Goal: Register for event/course

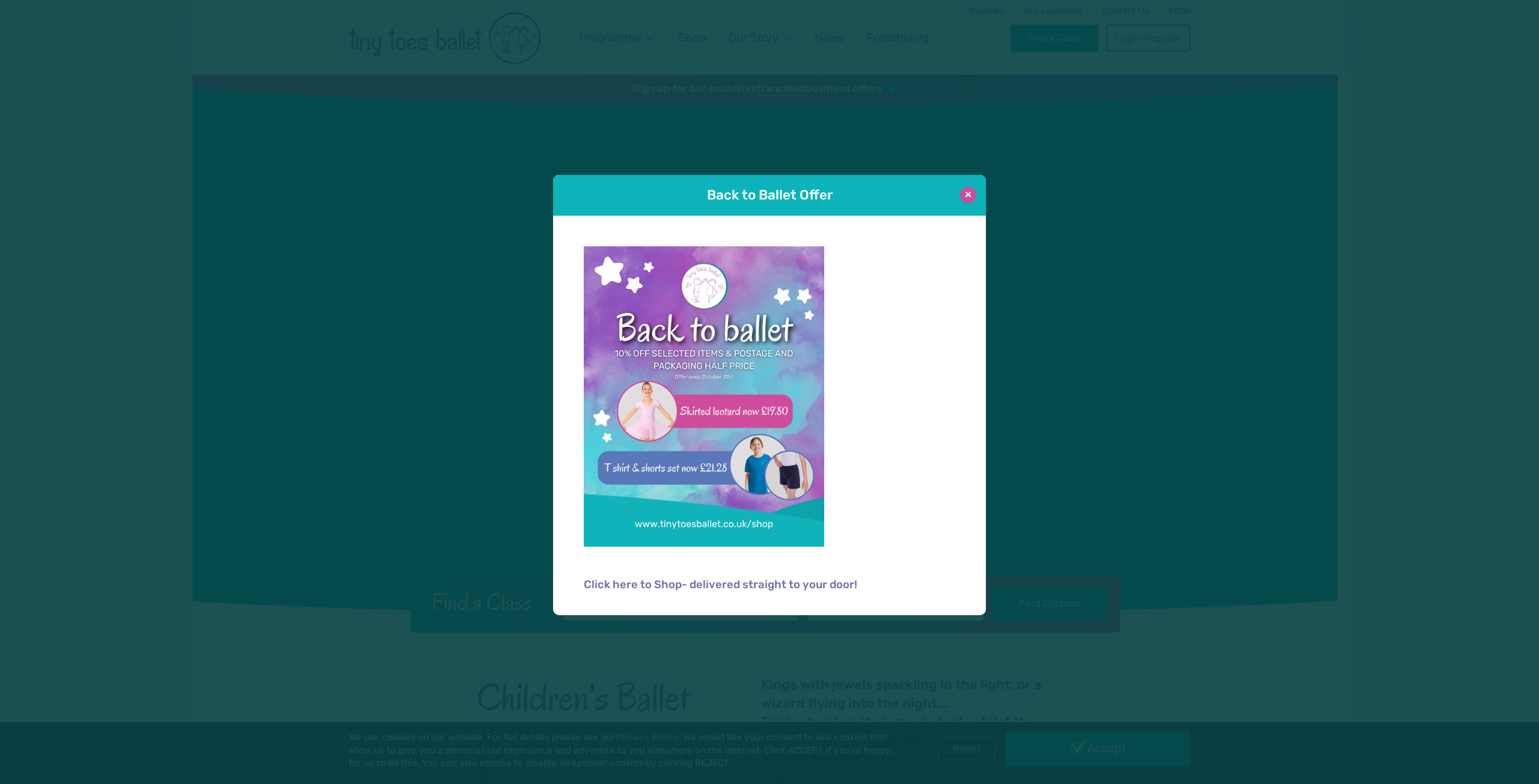
click at [973, 195] on button at bounding box center [968, 195] width 17 height 17
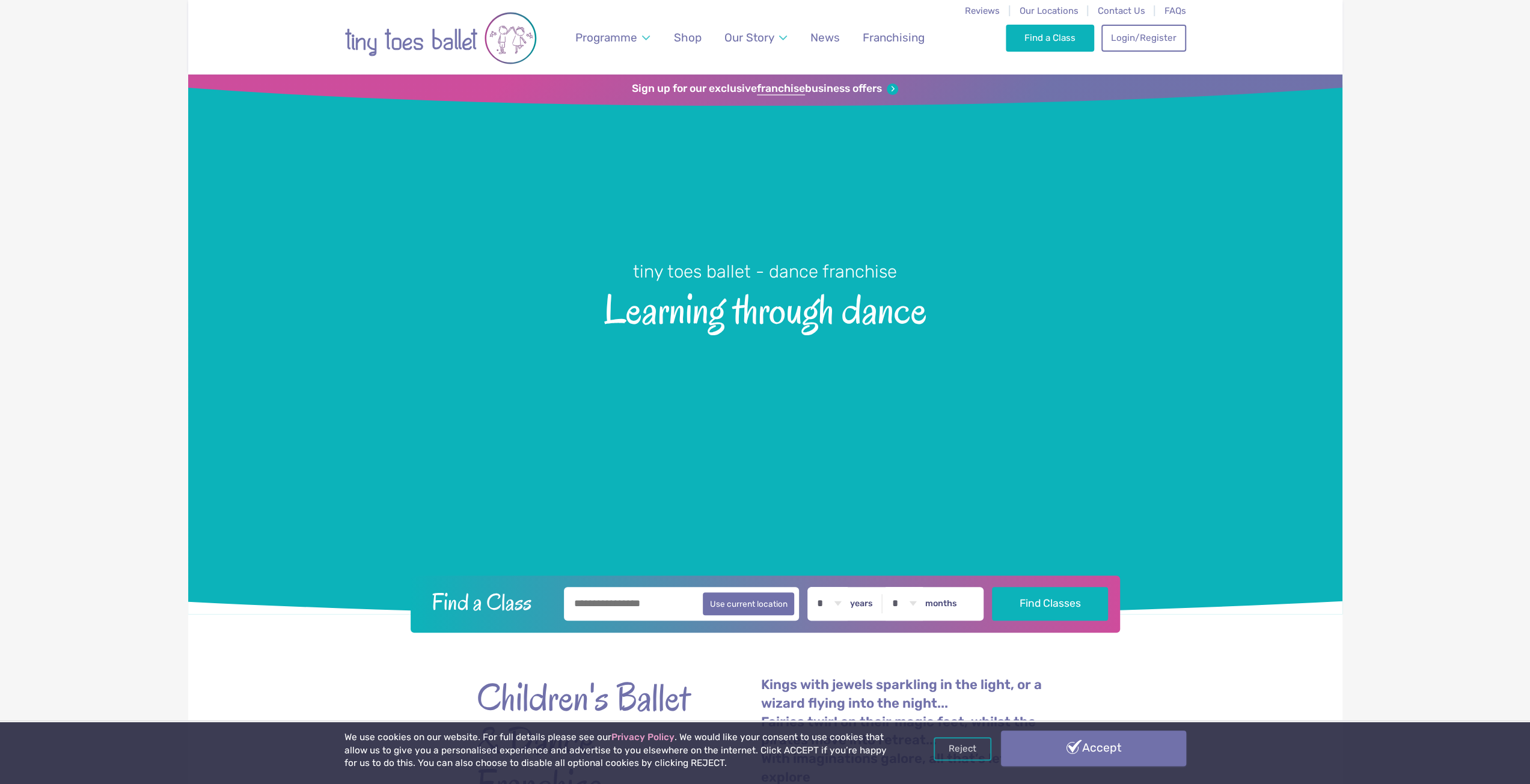
click at [1104, 745] on link "Accept" at bounding box center [1093, 748] width 185 height 35
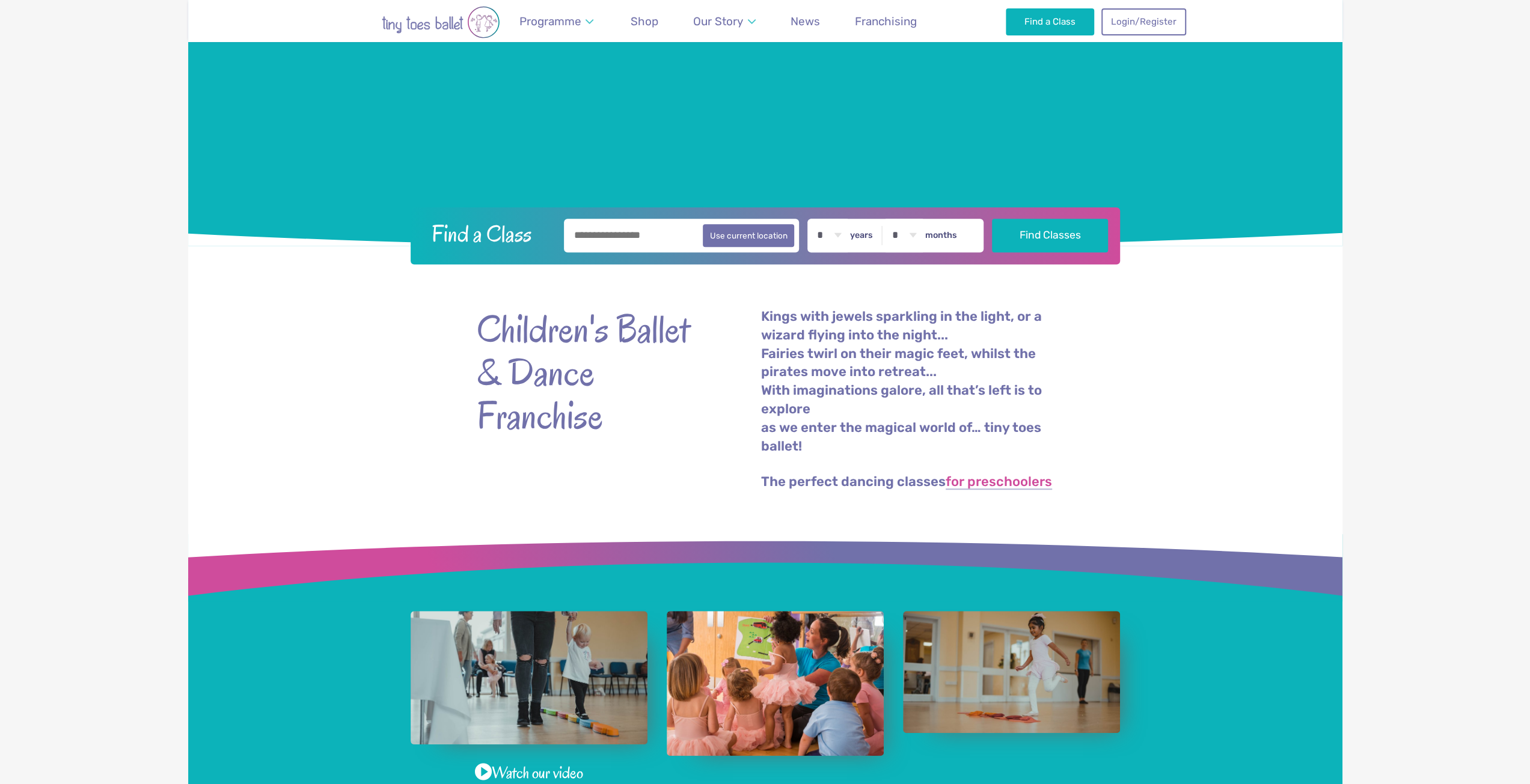
scroll to position [180, 0]
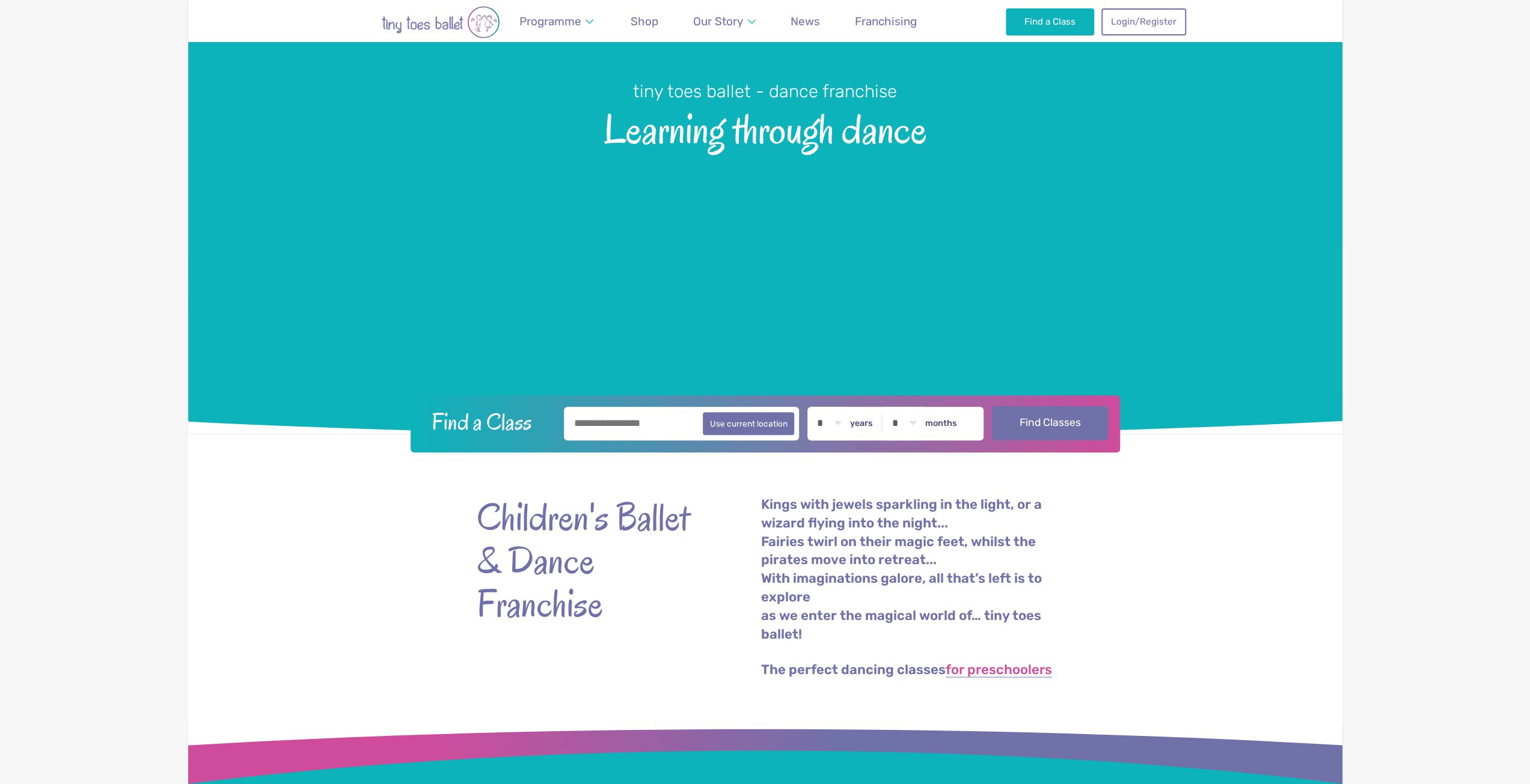
click at [1049, 421] on button "Find Classes" at bounding box center [1050, 422] width 116 height 34
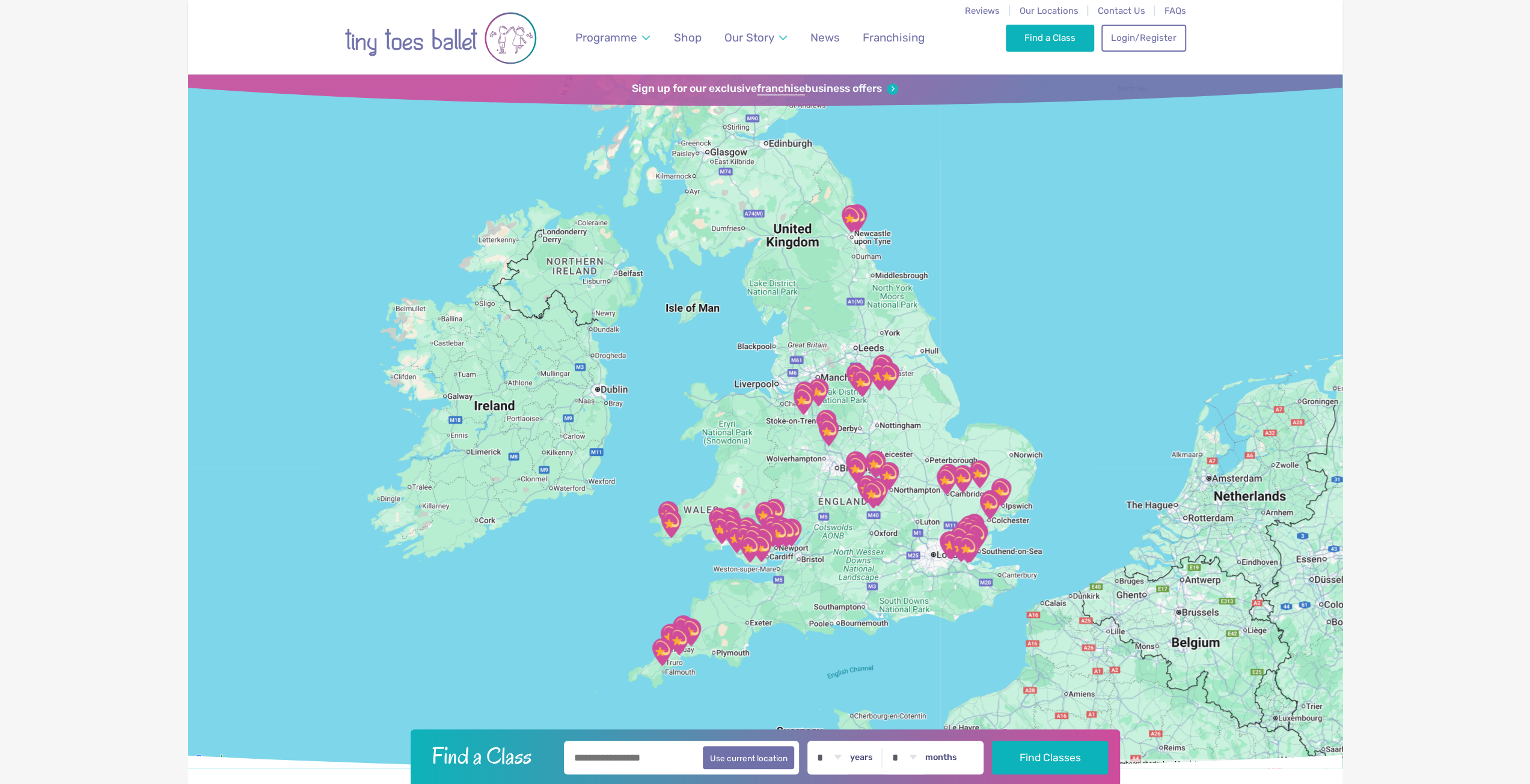
click at [600, 768] on input "text" at bounding box center [682, 757] width 236 height 34
type input "*******"
click at [1056, 755] on button "Find Classes" at bounding box center [1050, 757] width 116 height 34
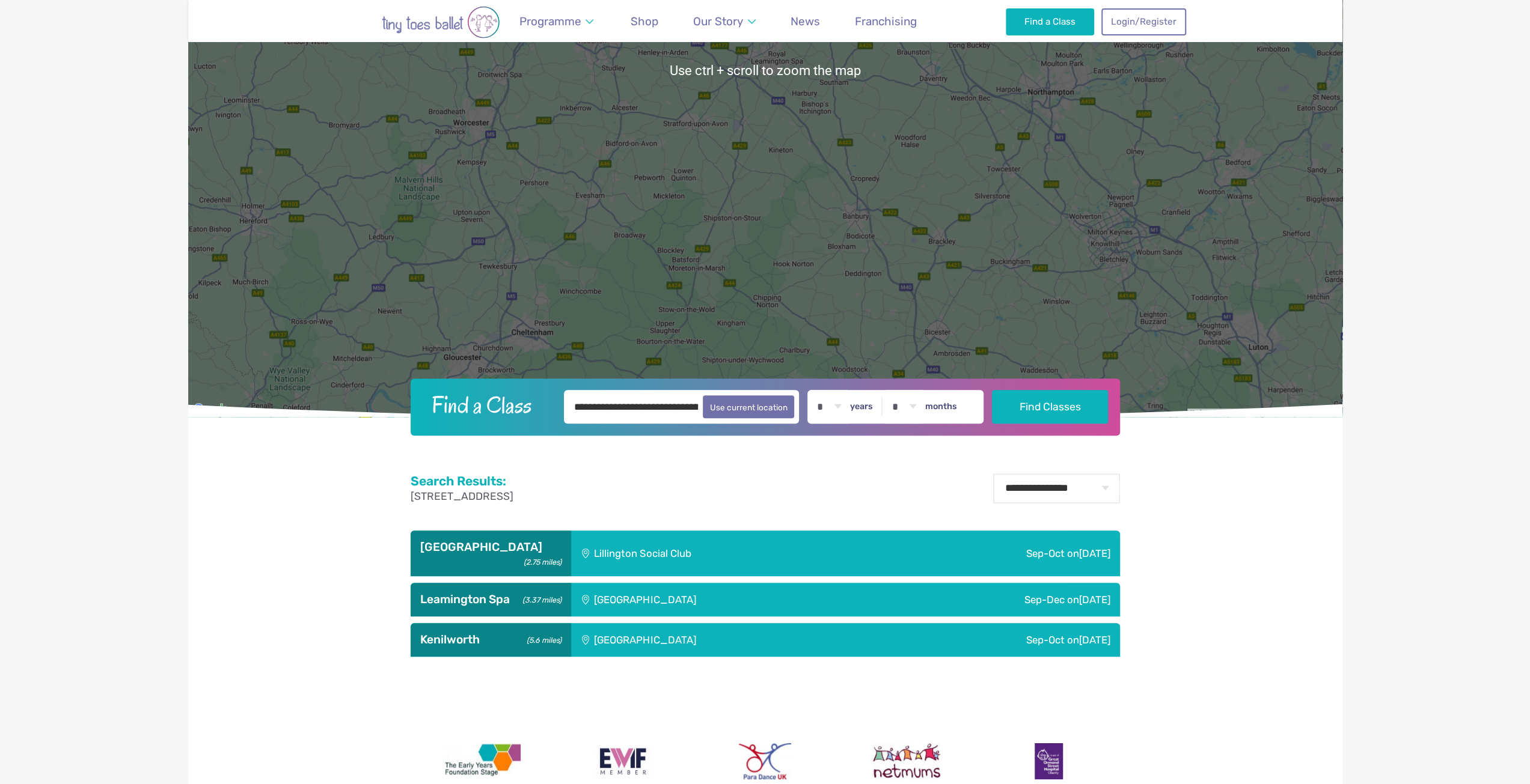
scroll to position [361, 0]
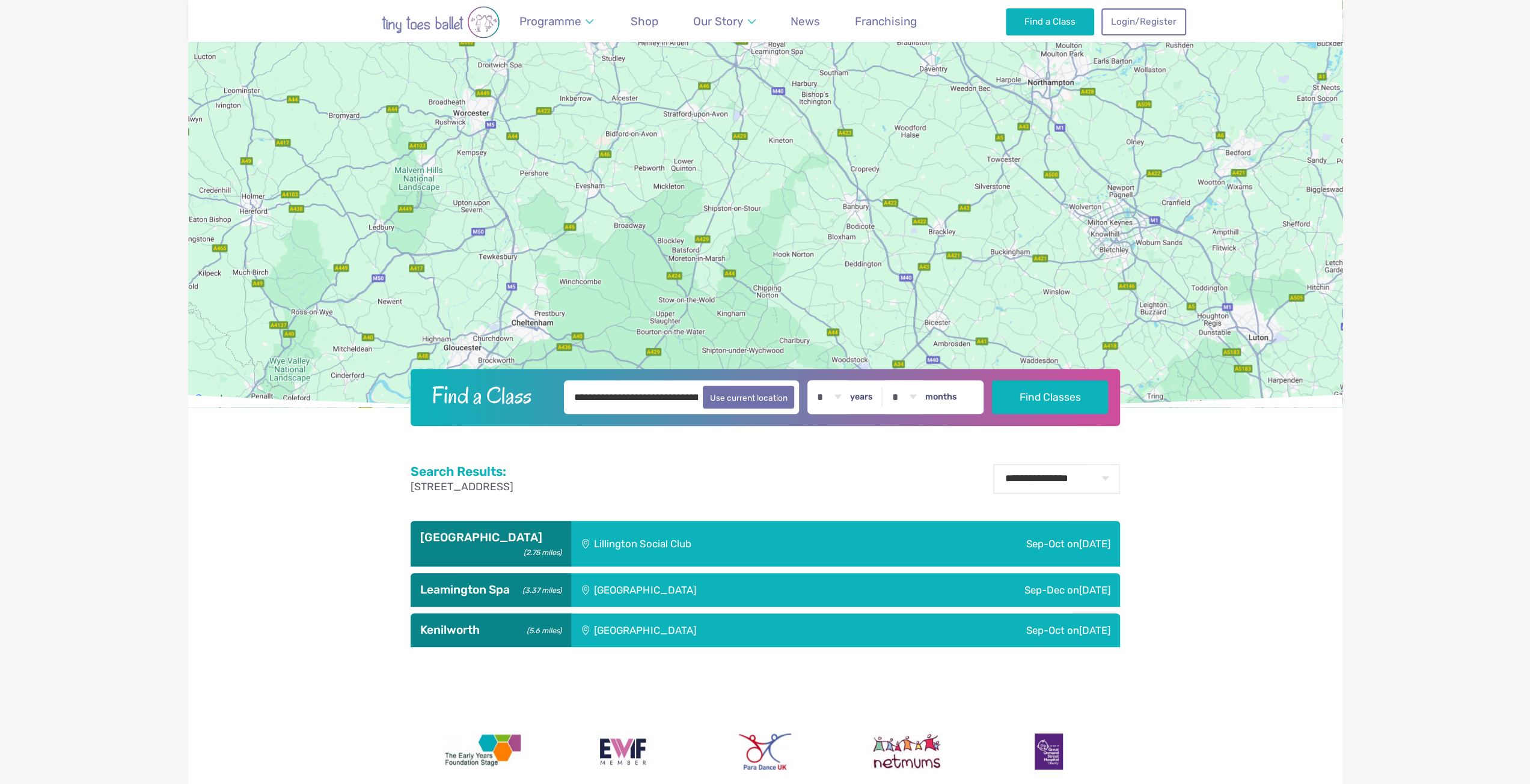
click at [625, 578] on div "Telford Infant School" at bounding box center [724, 590] width 307 height 34
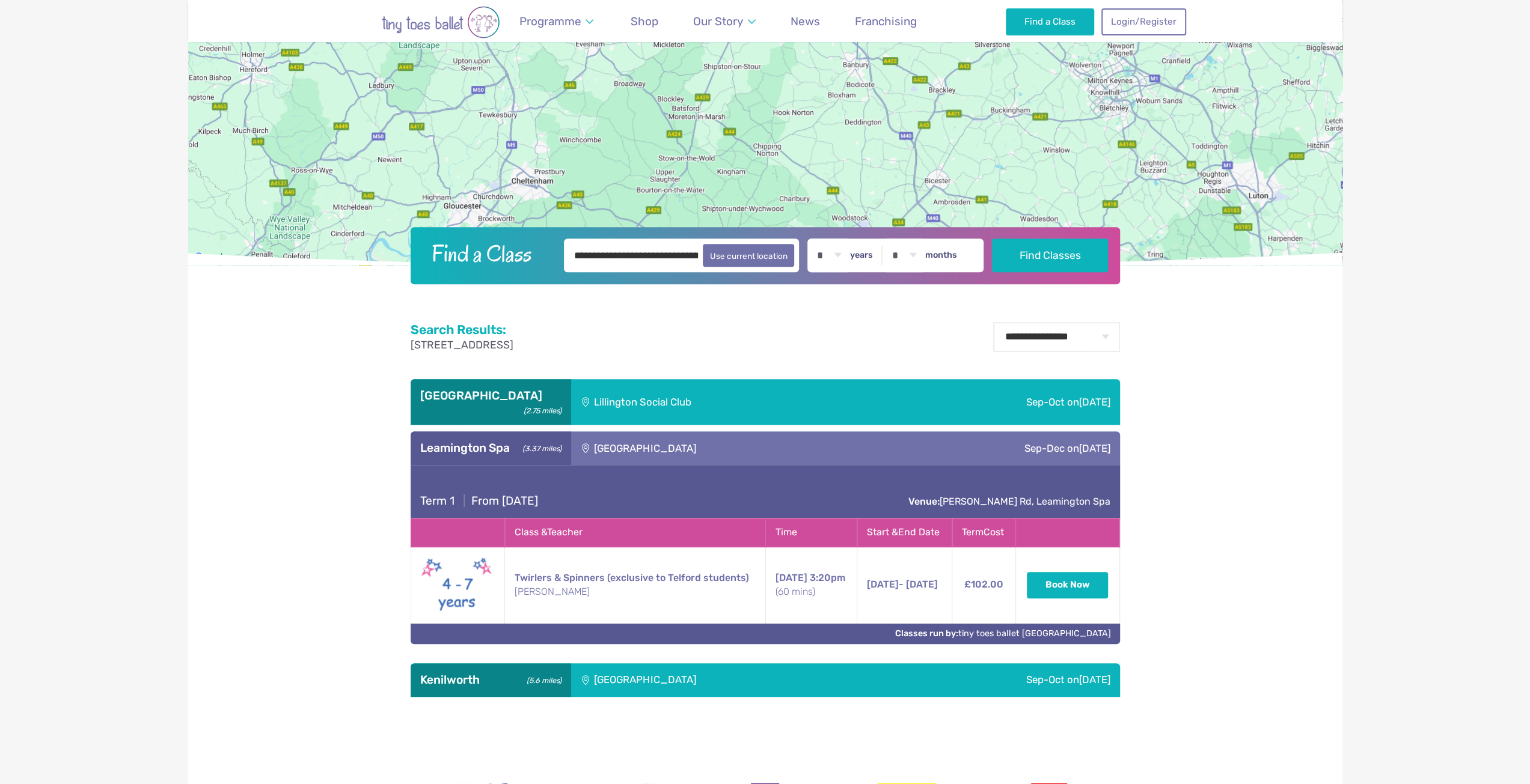
scroll to position [541, 0]
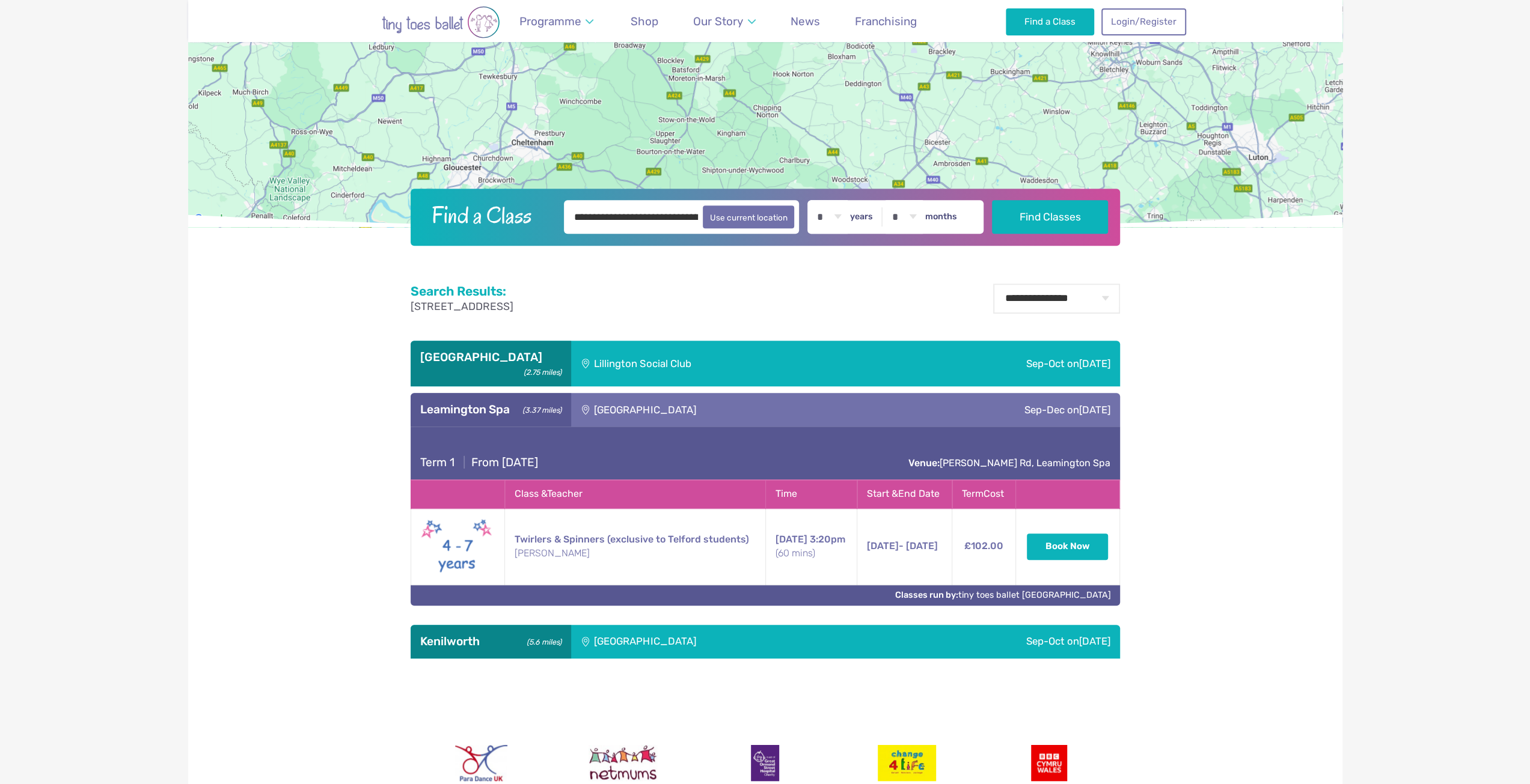
click at [627, 628] on div "[GEOGRAPHIC_DATA]" at bounding box center [725, 641] width 310 height 34
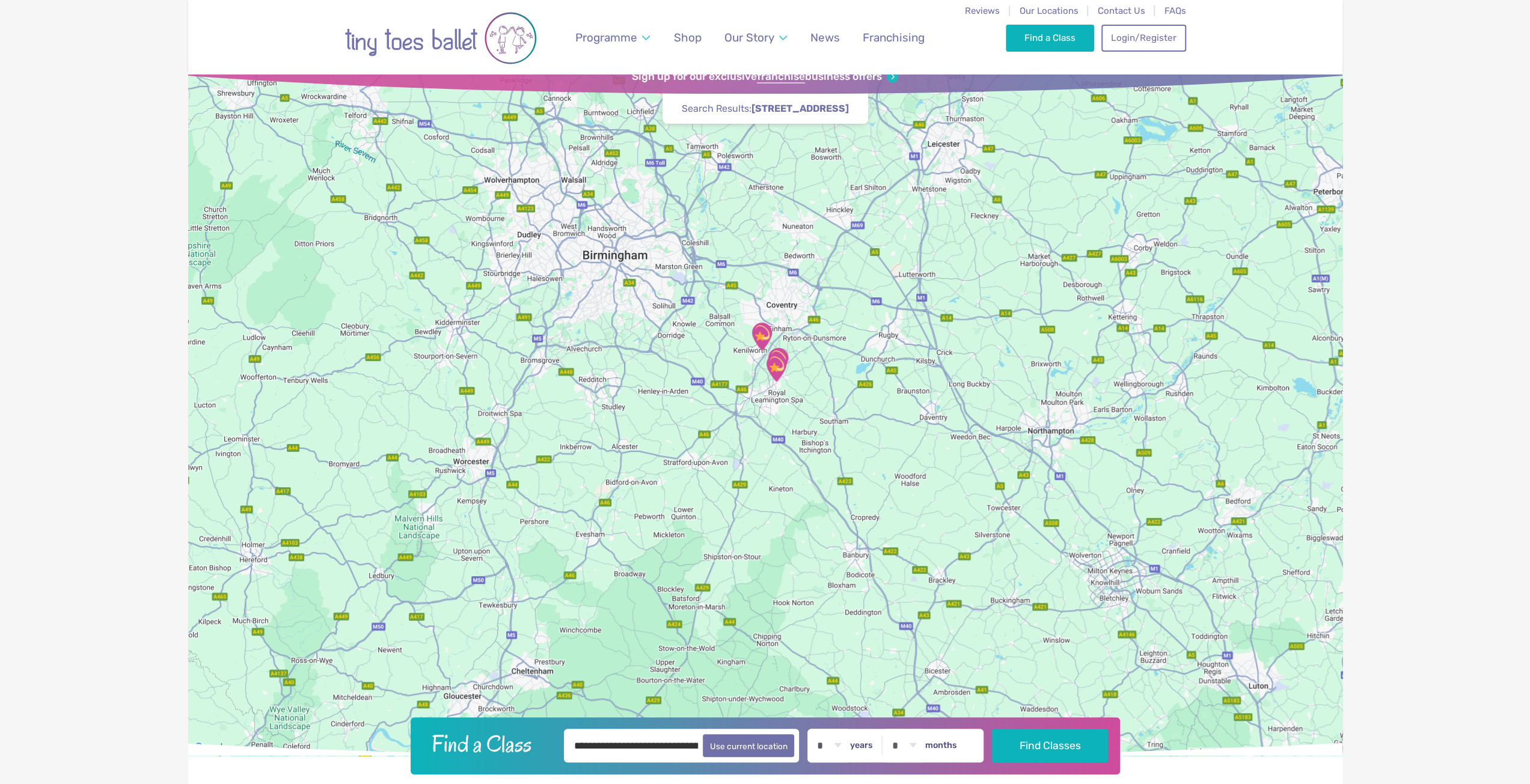
scroll to position [0, 0]
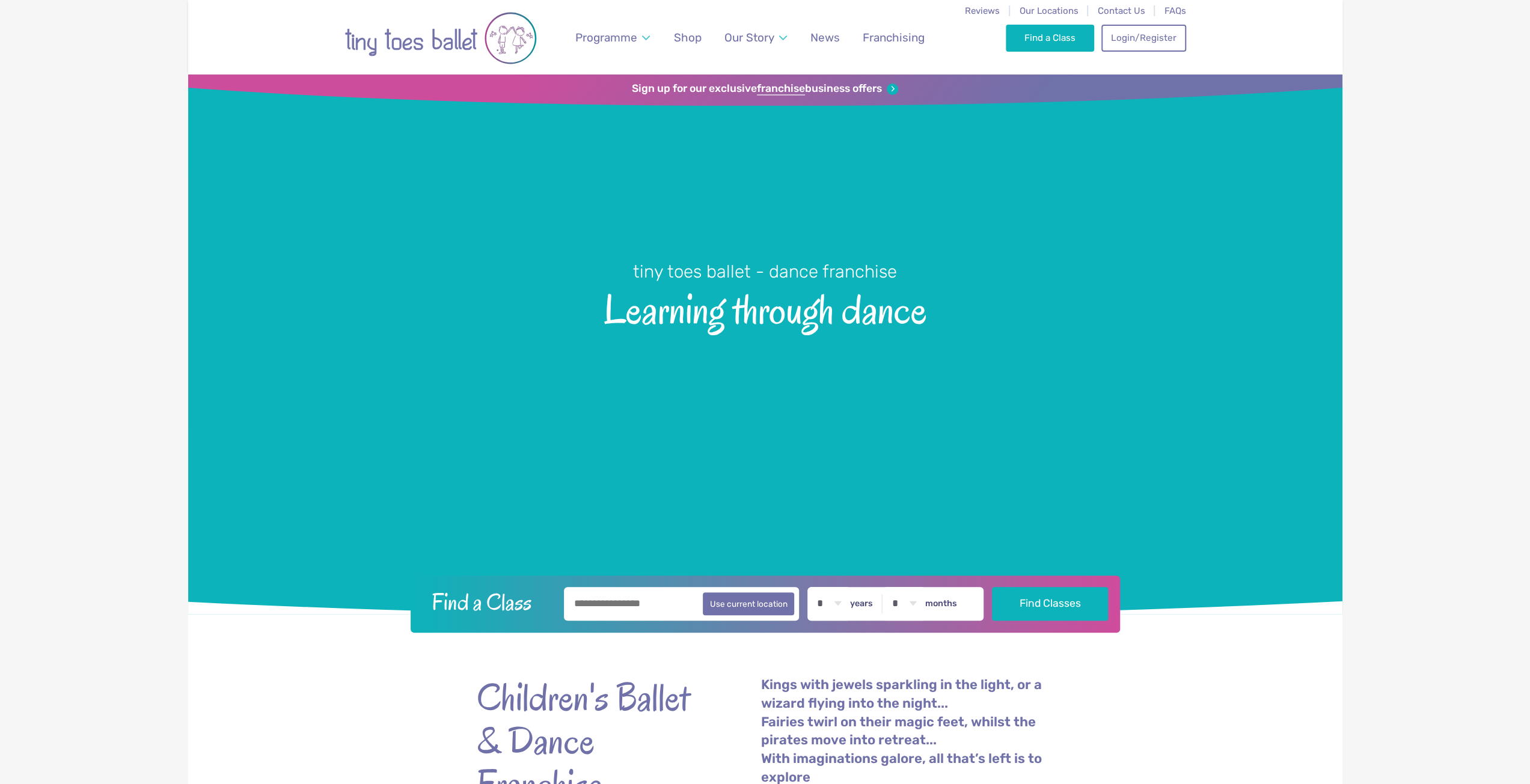
click at [647, 605] on input "text" at bounding box center [682, 604] width 236 height 34
type input "********"
click at [992, 587] on button "Find Classes" at bounding box center [1050, 604] width 116 height 34
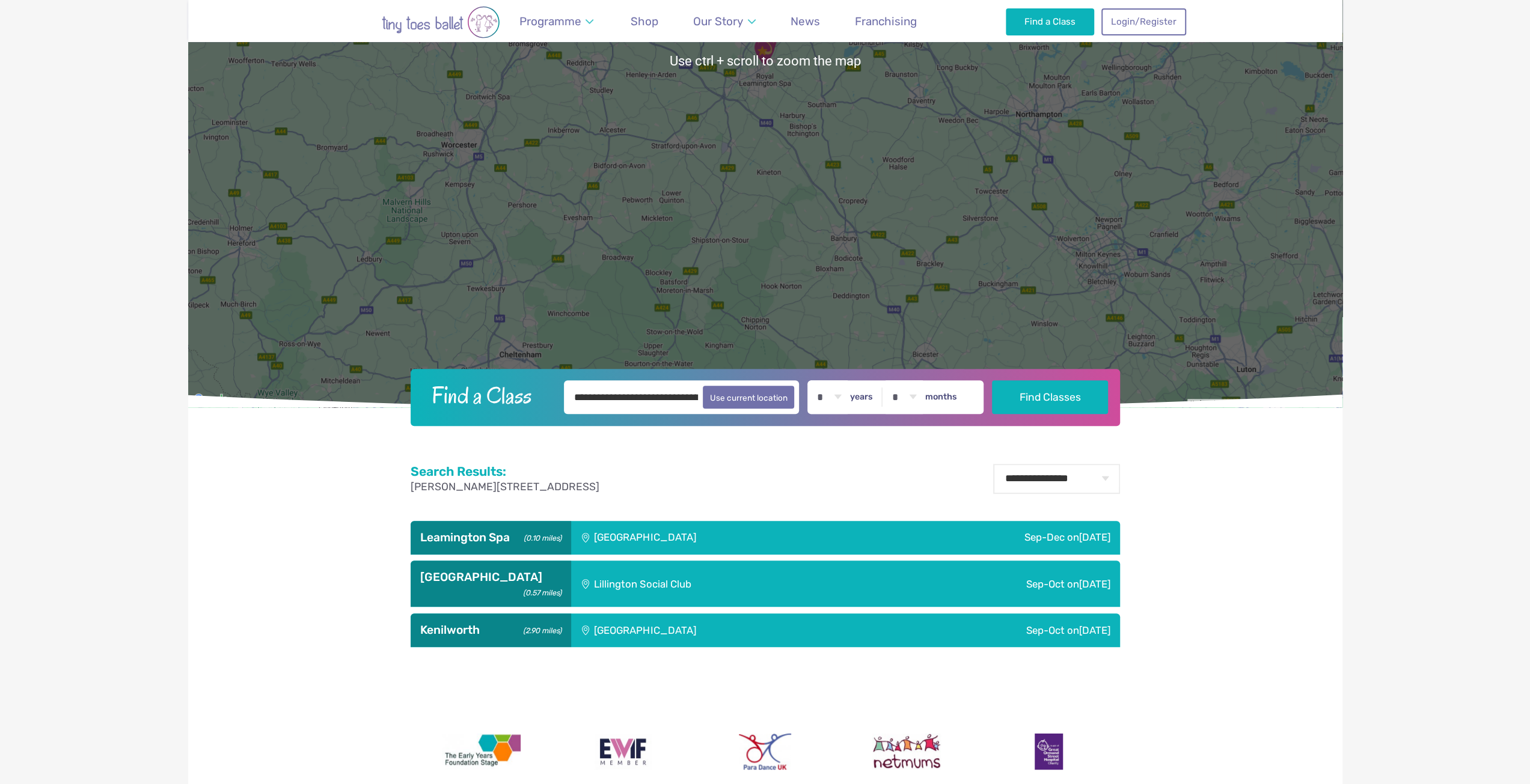
scroll to position [541, 0]
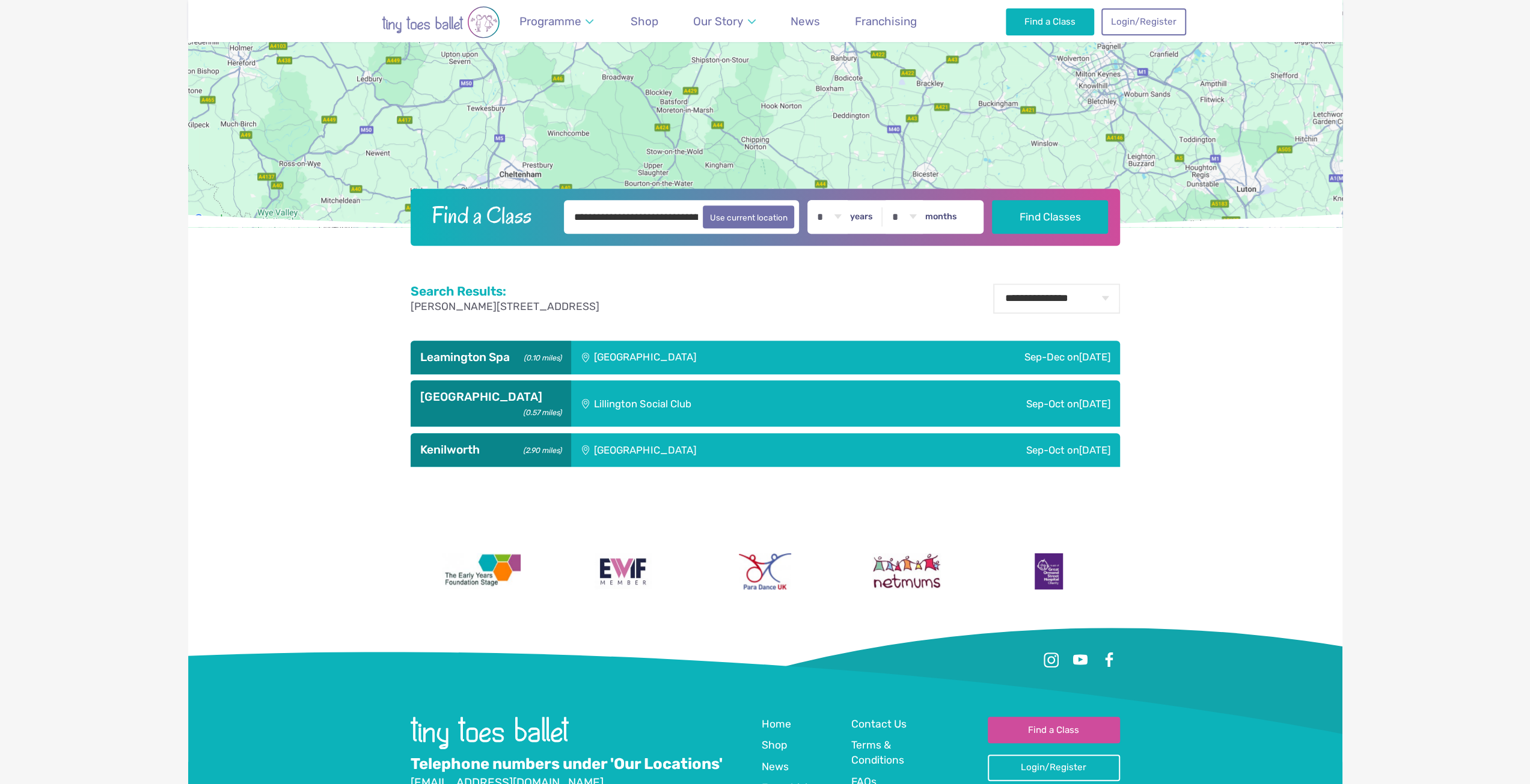
click at [604, 352] on div "[GEOGRAPHIC_DATA]" at bounding box center [724, 357] width 307 height 34
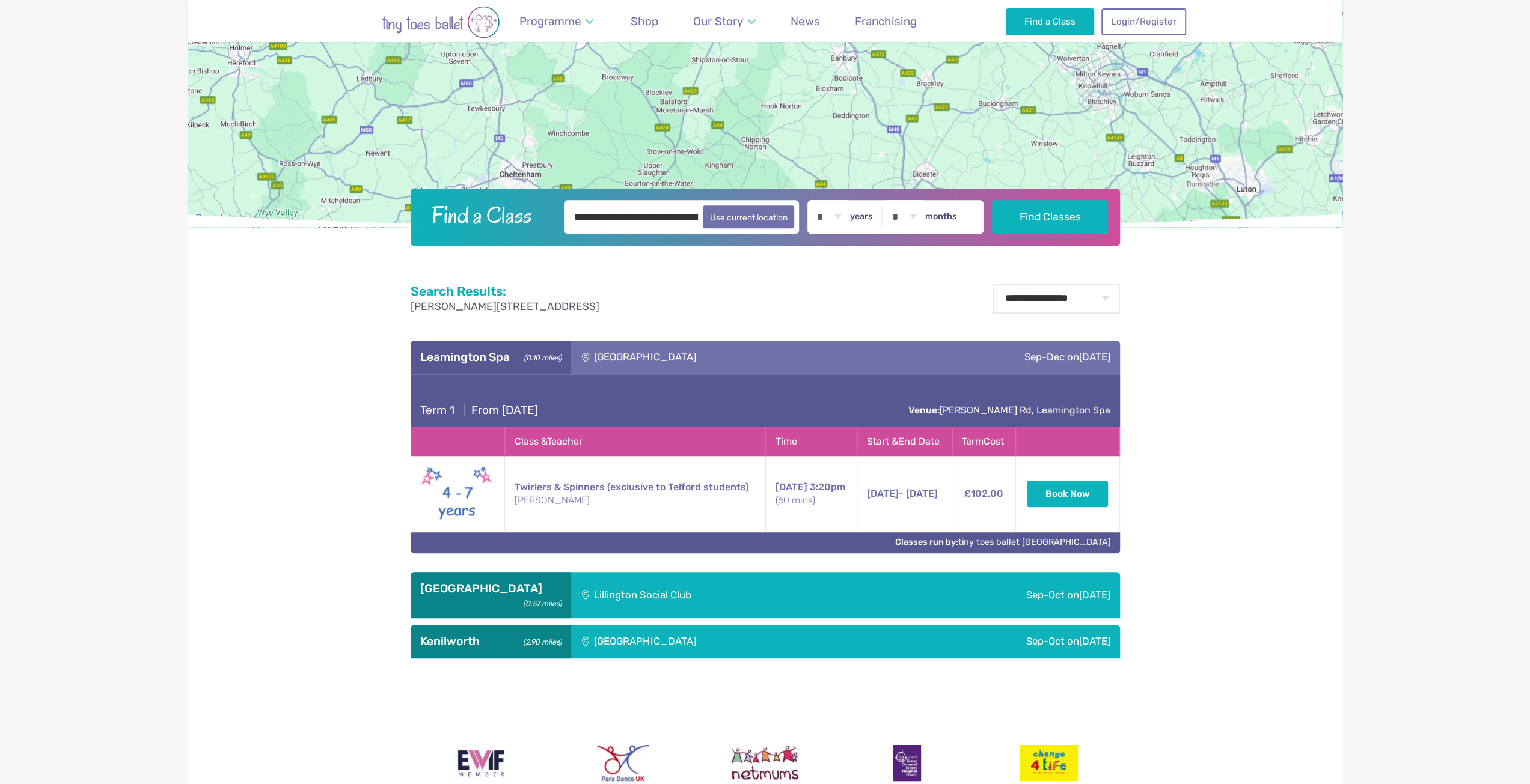
click at [664, 574] on div "Lillington Social Club" at bounding box center [724, 595] width 306 height 46
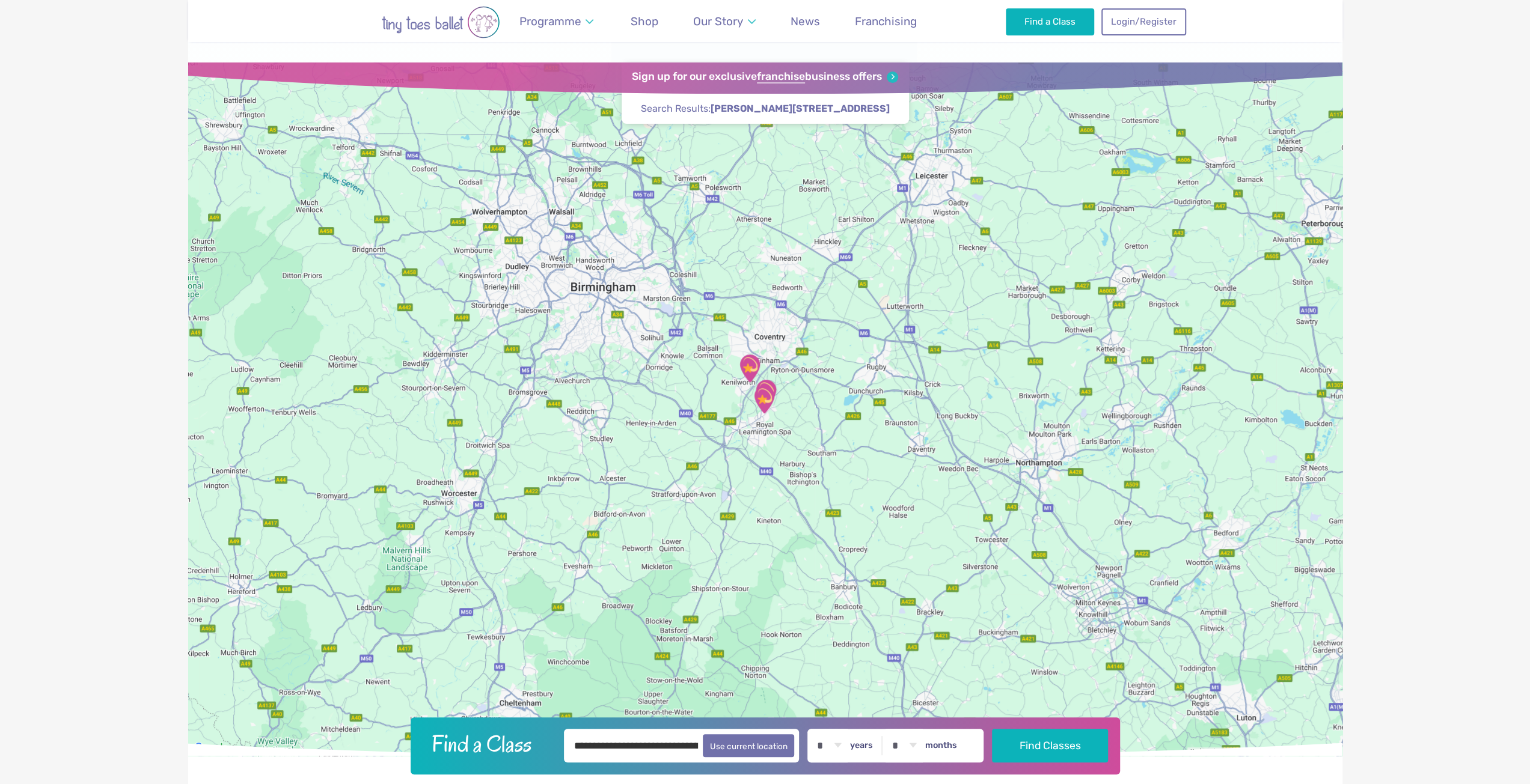
scroll to position [0, 0]
